Goal: Information Seeking & Learning: Learn about a topic

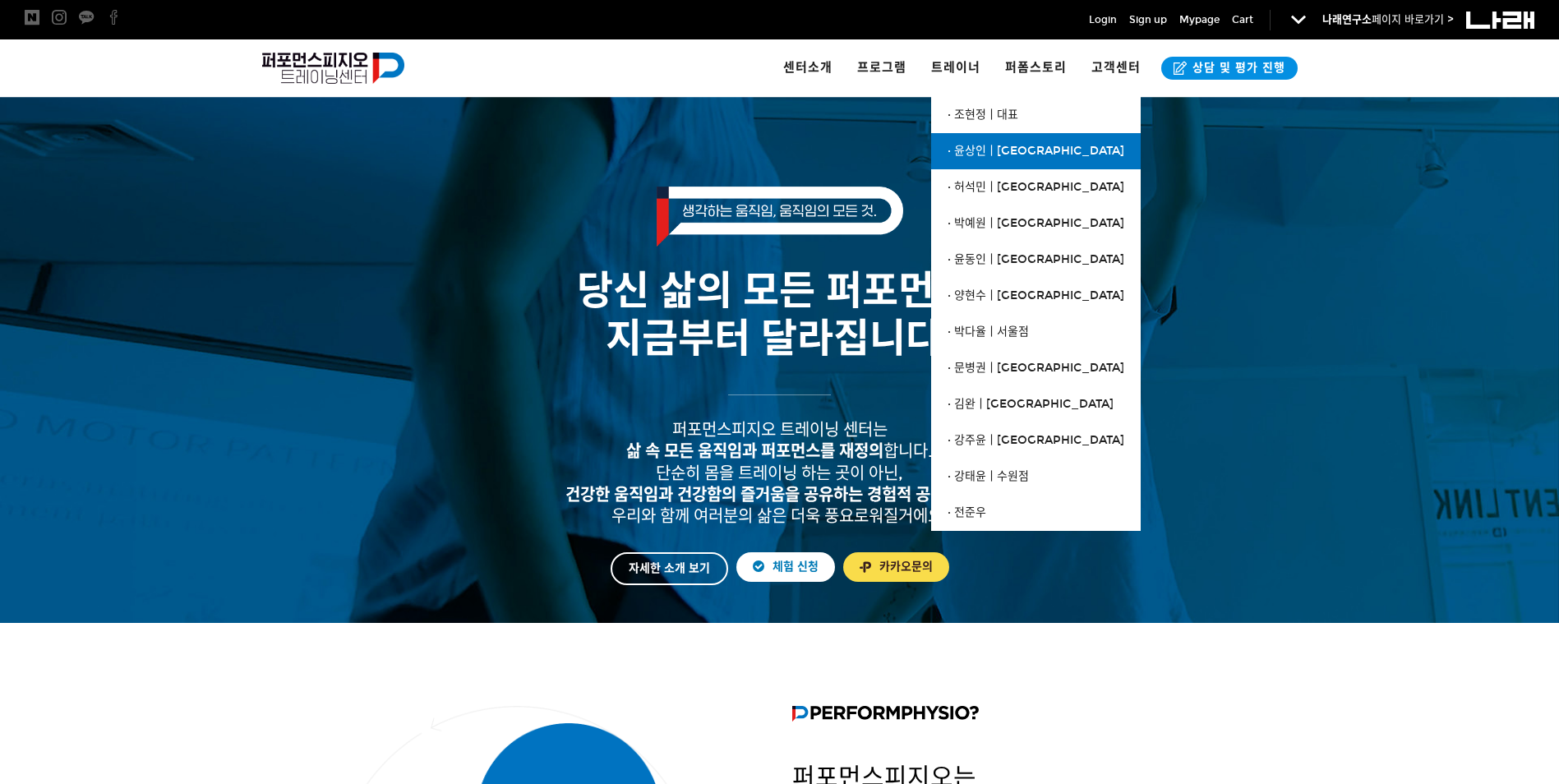
click at [995, 145] on span "· 윤상인ㅣ[GEOGRAPHIC_DATA]" at bounding box center [1036, 151] width 177 height 14
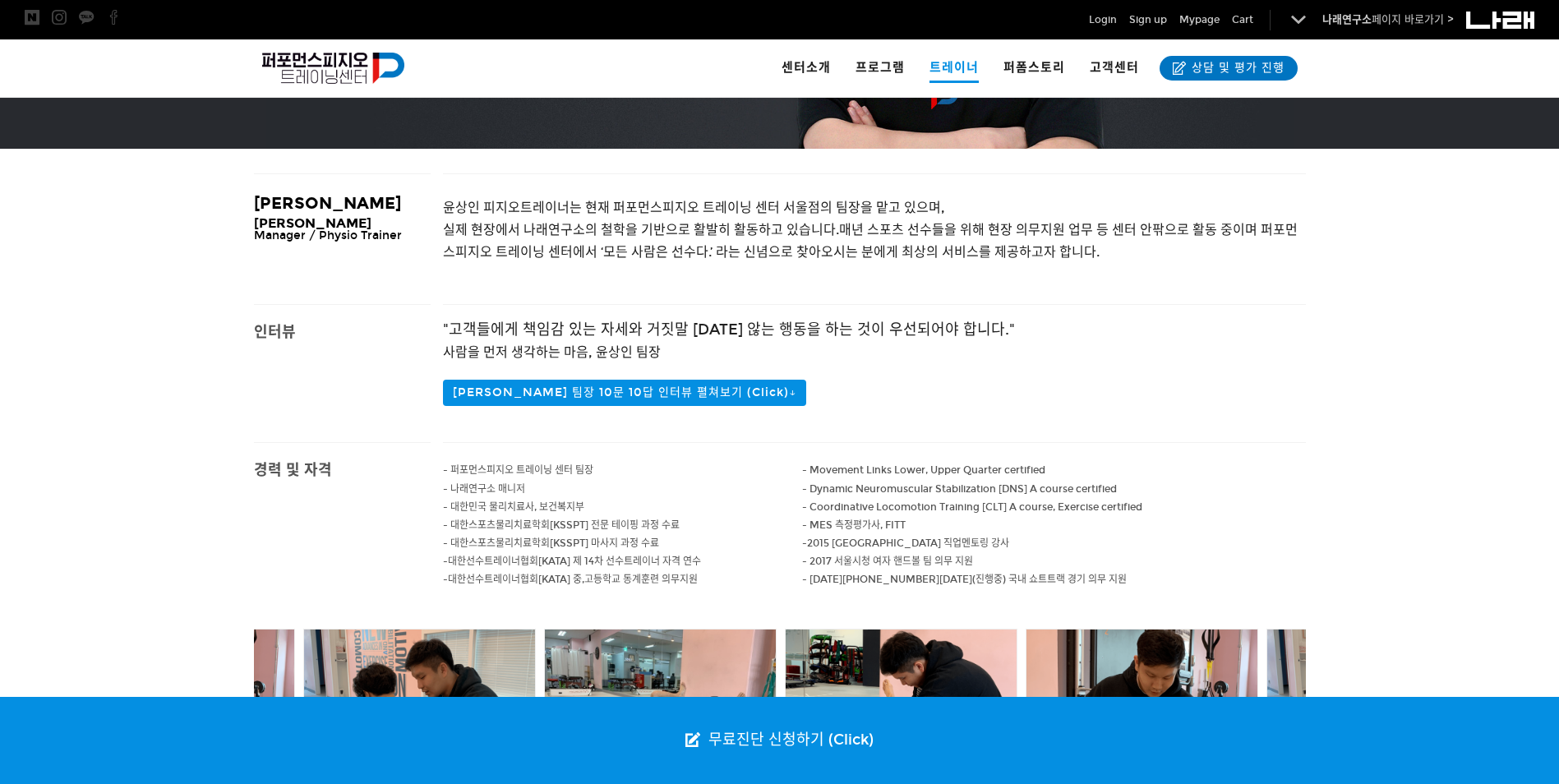
scroll to position [328, 0]
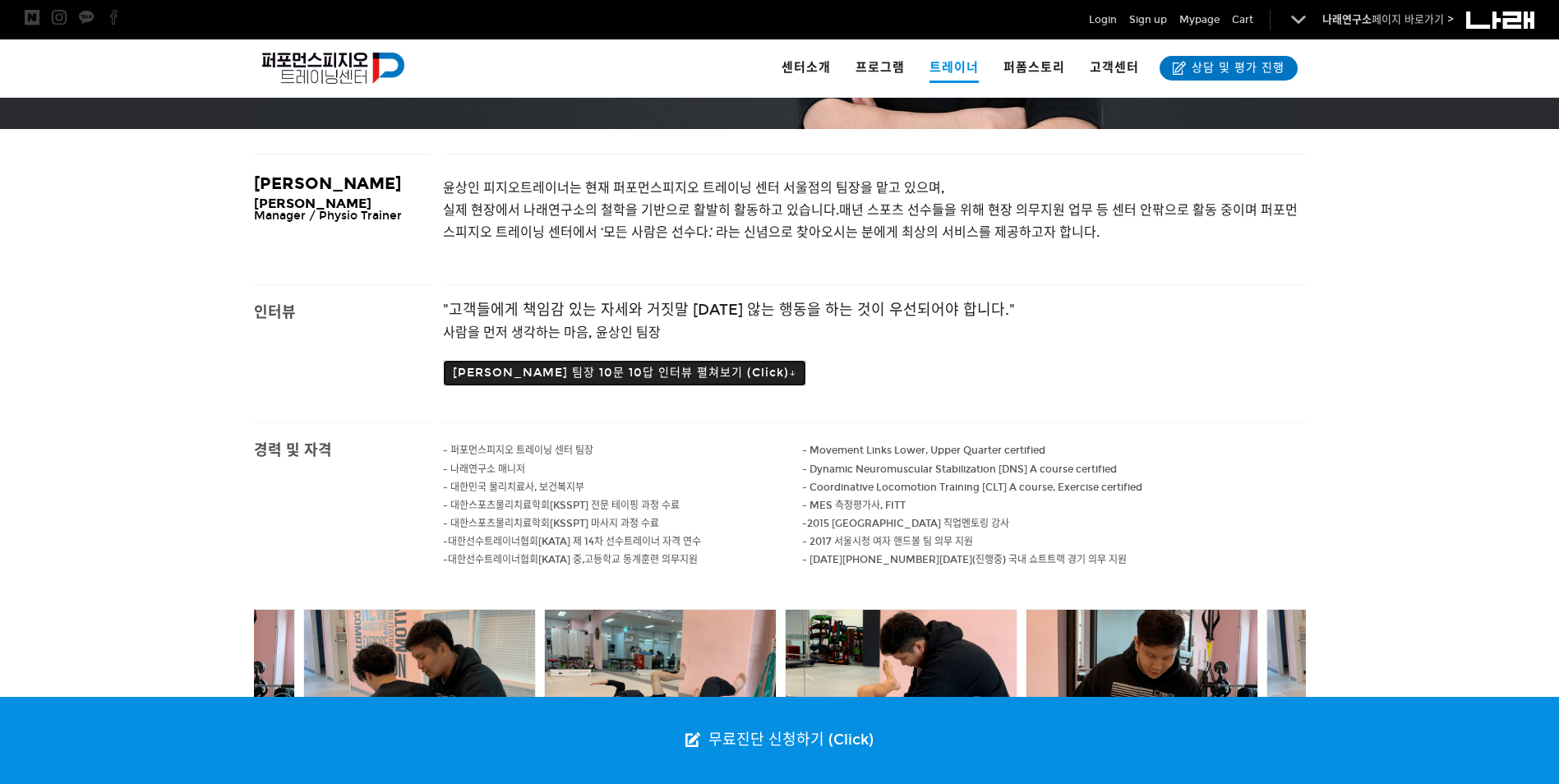
click at [620, 372] on button "윤상인 팀장 10문 10답 인터뷰 펼쳐보기 (Click)↓" at bounding box center [624, 373] width 363 height 26
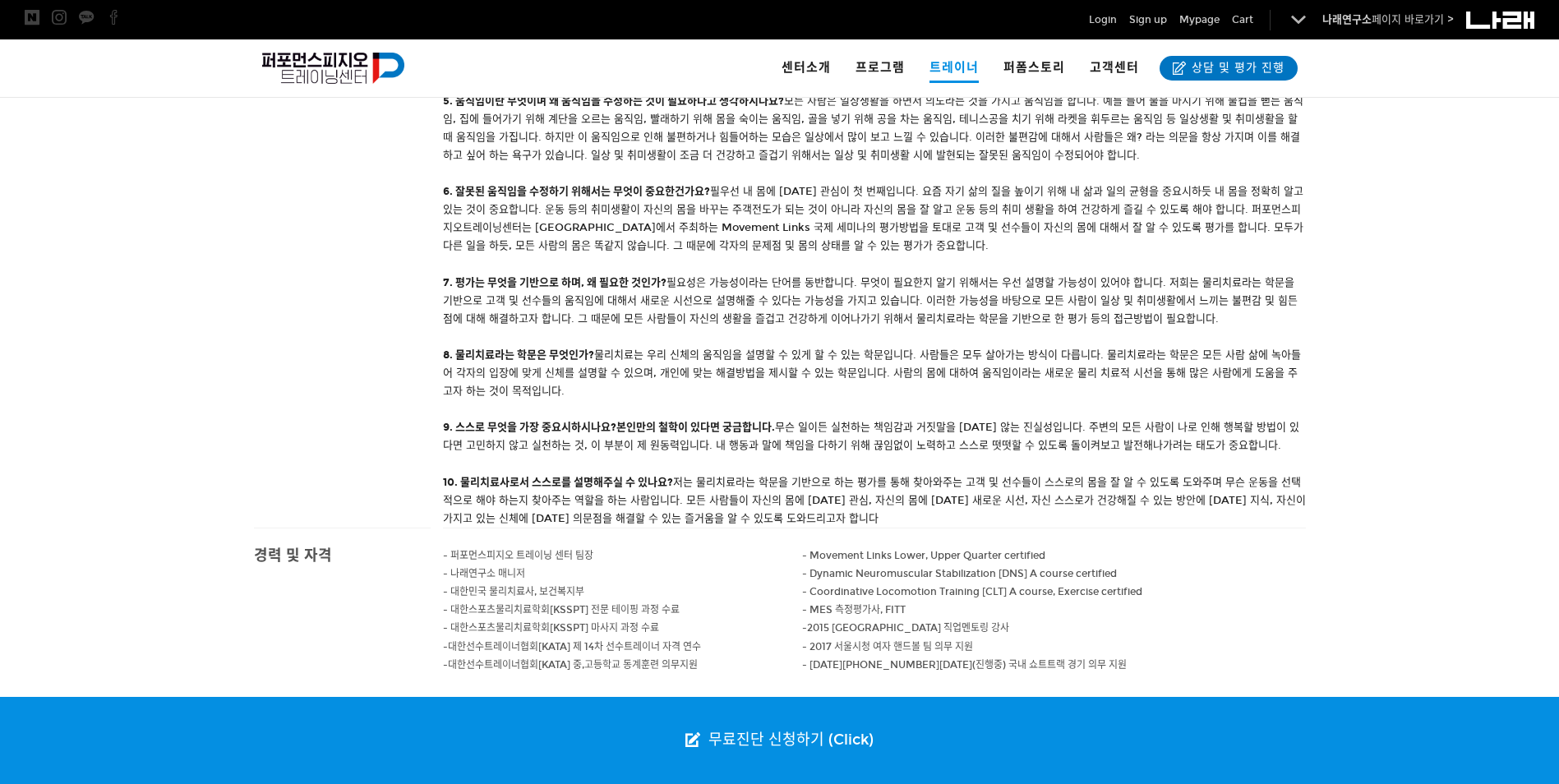
scroll to position [1150, 0]
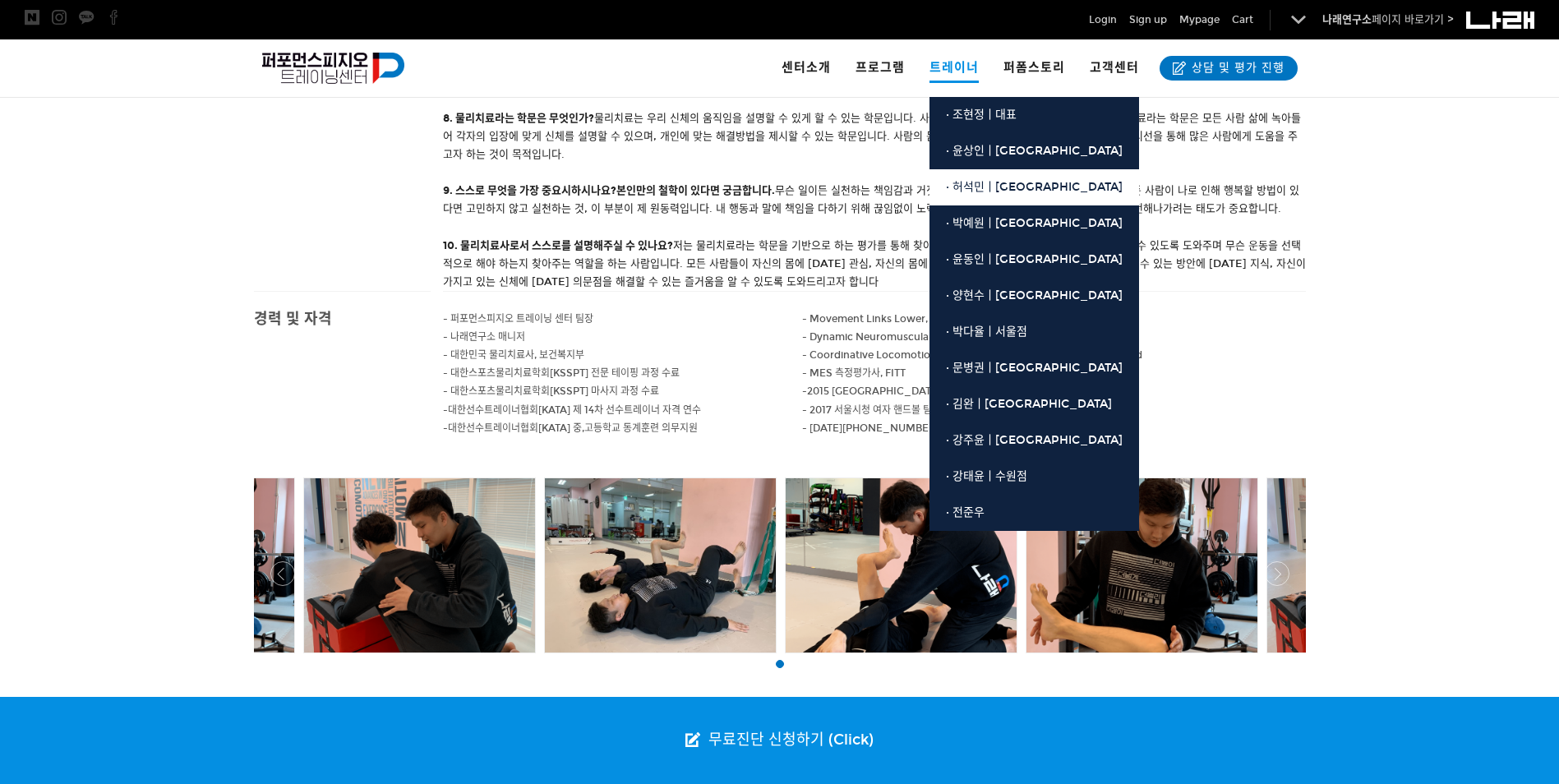
click at [973, 189] on span "· 허석민ㅣ[GEOGRAPHIC_DATA]" at bounding box center [1034, 187] width 177 height 14
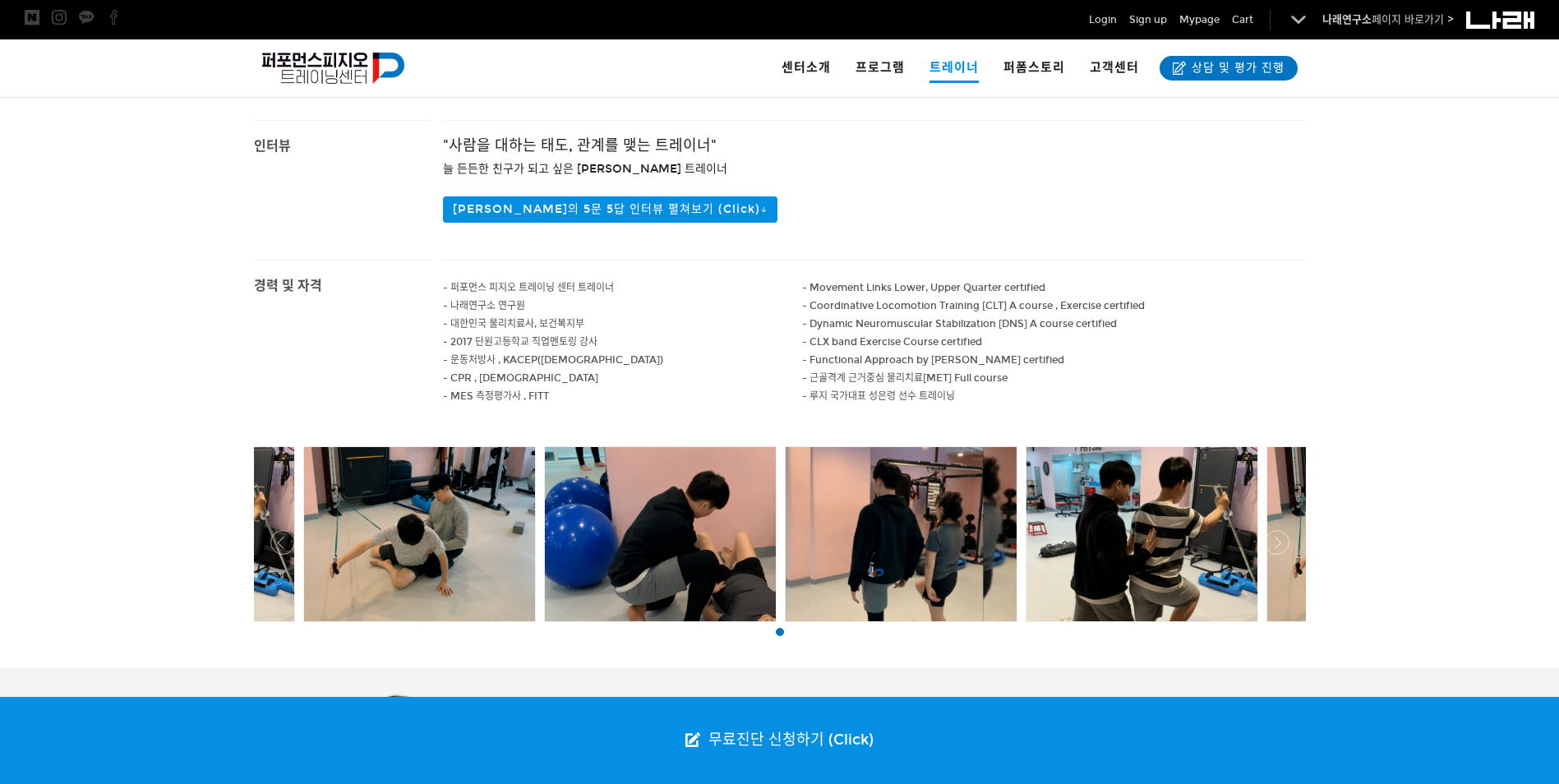
scroll to position [493, 0]
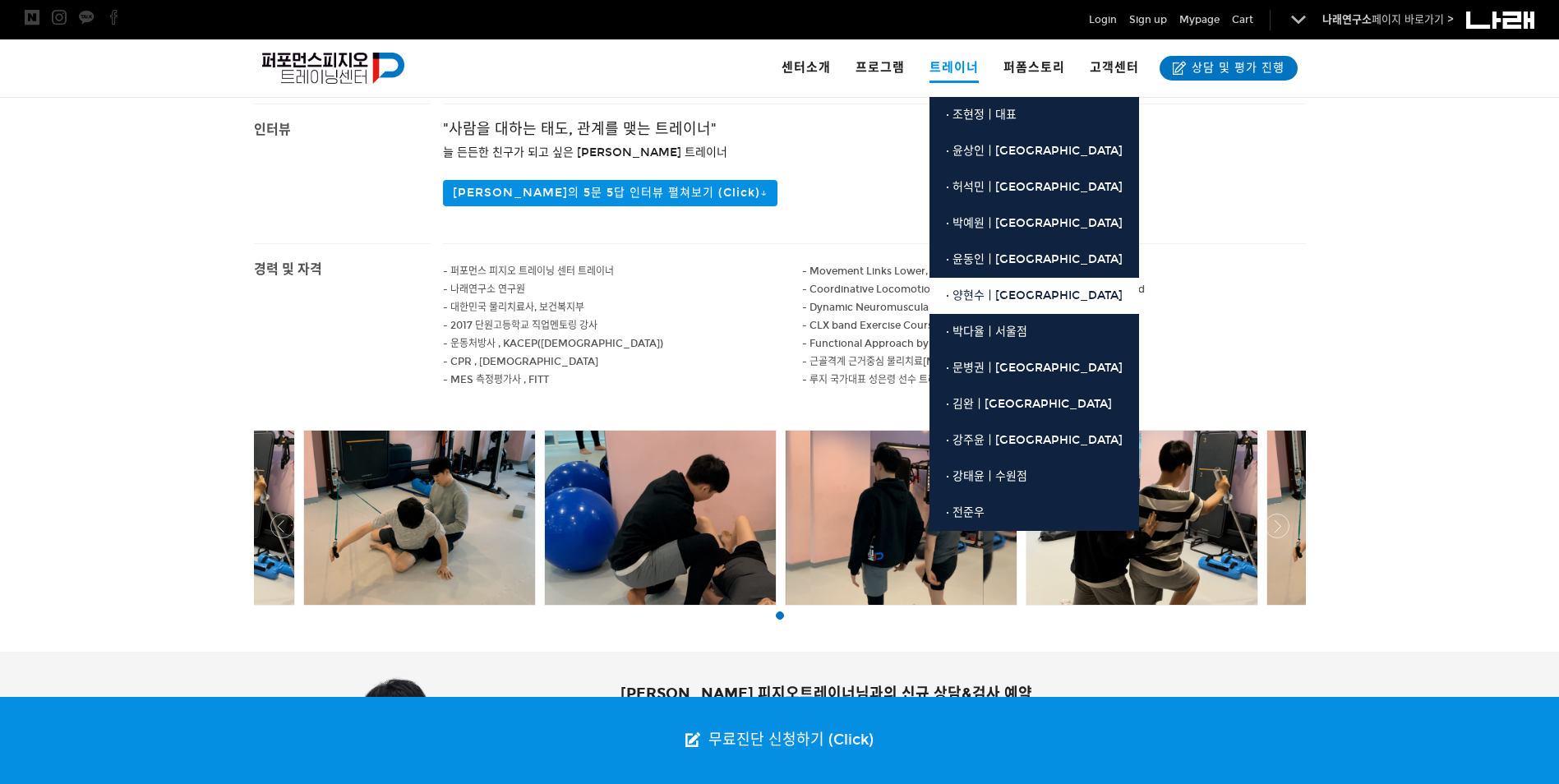
click at [1012, 296] on span "· 양현수ㅣ[GEOGRAPHIC_DATA]" at bounding box center [1034, 296] width 177 height 14
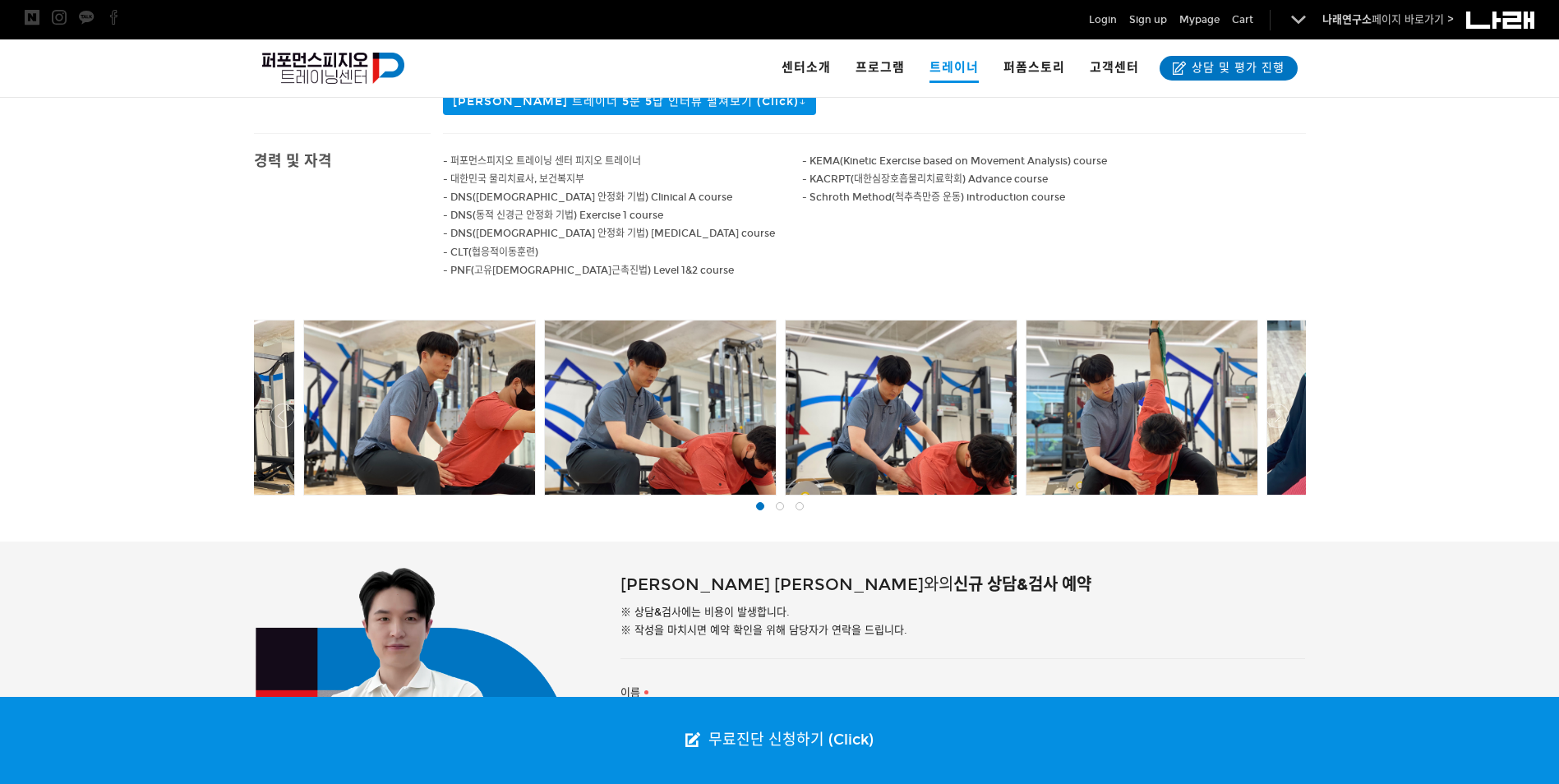
scroll to position [575, 0]
